Goal: Transaction & Acquisition: Book appointment/travel/reservation

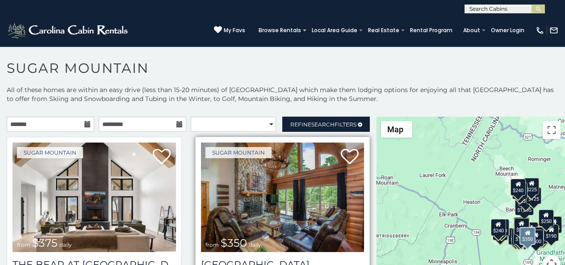
scroll to position [19, 0]
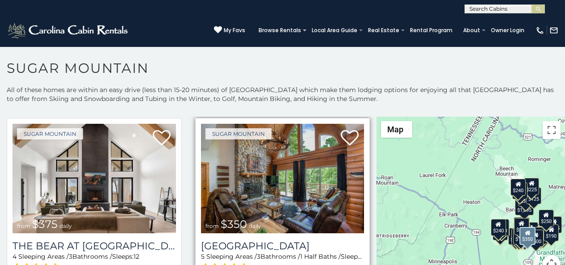
click at [208, 263] on span at bounding box center [225, 268] width 48 height 14
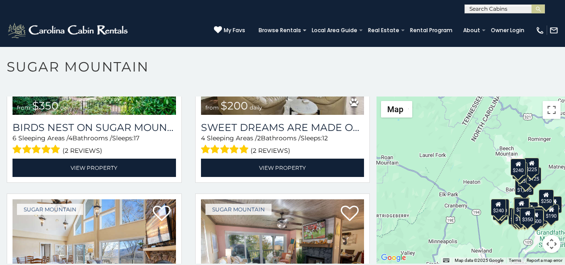
scroll to position [4, 0]
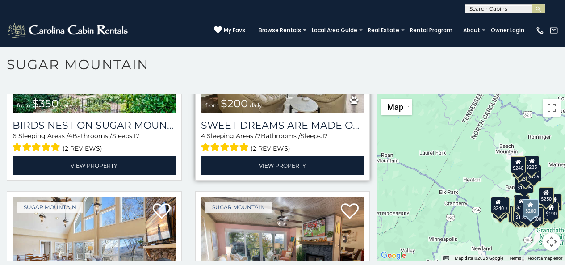
click at [195, 98] on div "Sugar Mountain from $200 daily Sweet Dreams Are Made Of Skis 4 Sleeping Areas /…" at bounding box center [282, 88] width 175 height 183
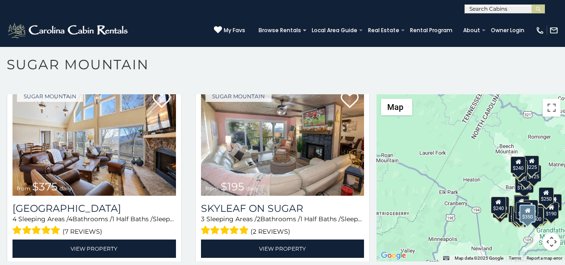
scroll to position [456, 0]
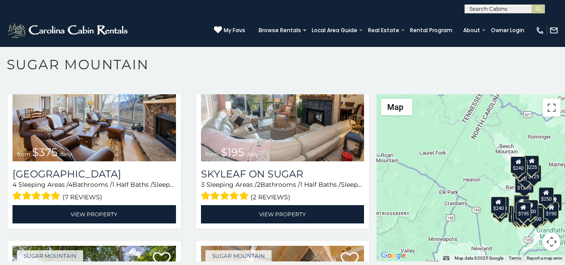
click at [227, 30] on div "(828) 295-6000 My Favs Browse Rentals Local Area Guide Activities & Attractions…" at bounding box center [282, 29] width 565 height 33
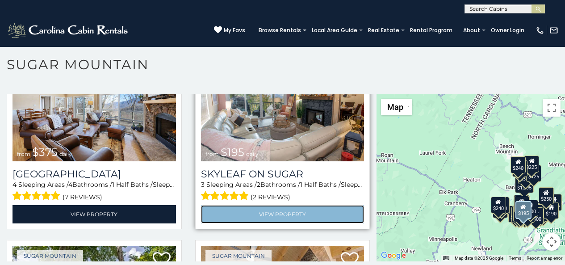
click at [213, 205] on link "View Property" at bounding box center [282, 214] width 163 height 18
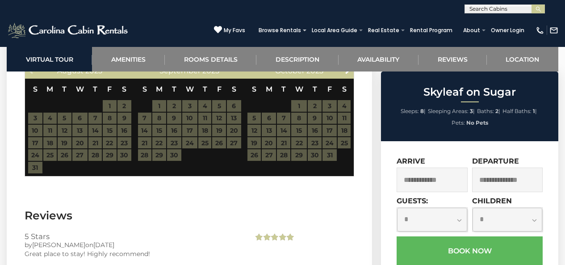
scroll to position [1888, 0]
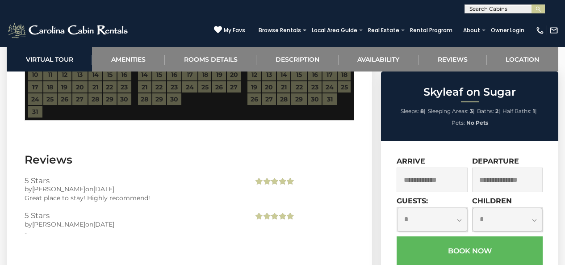
click at [404, 196] on label "Guests:" at bounding box center [411, 200] width 31 height 8
click at [404, 208] on select "**********" at bounding box center [432, 220] width 70 height 24
select select "*"
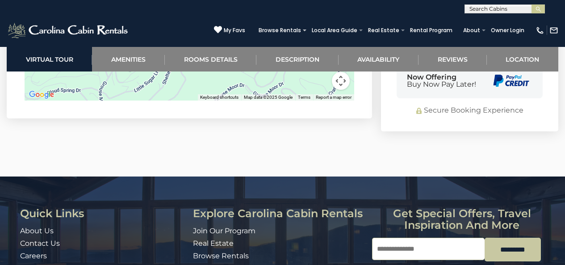
scroll to position [2261, 0]
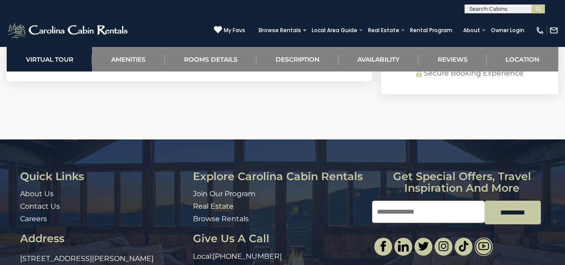
click at [486, 241] on img at bounding box center [483, 246] width 11 height 11
